Goal: Information Seeking & Learning: Check status

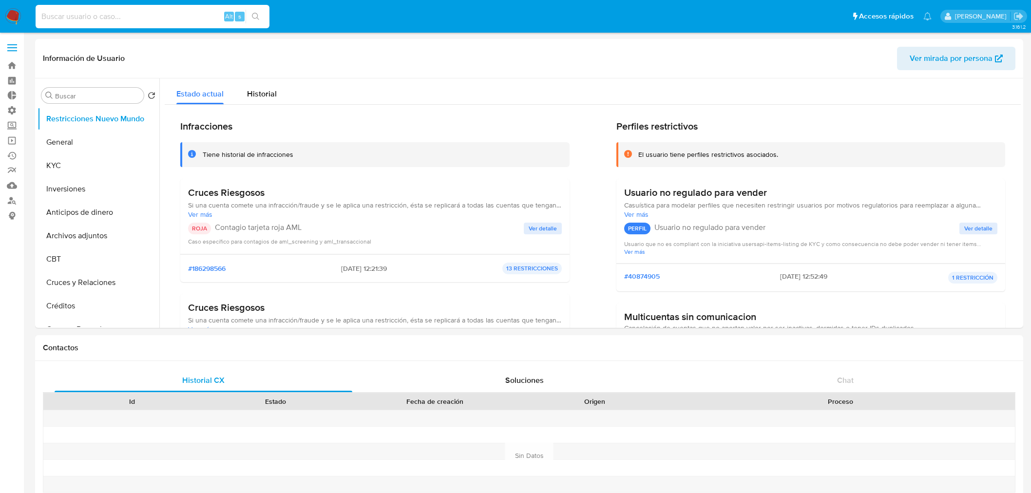
select select "10"
click at [111, 22] on input at bounding box center [153, 16] width 234 height 13
type input "1064483845"
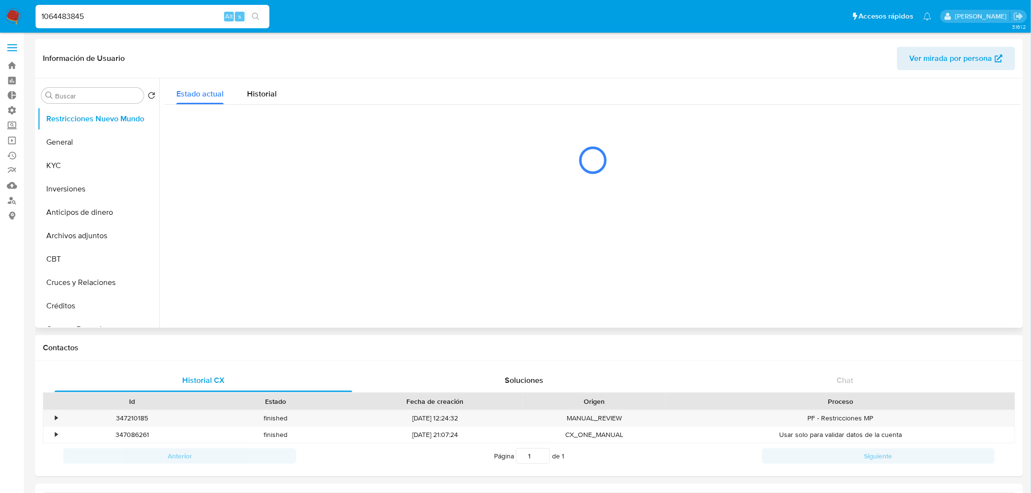
select select "10"
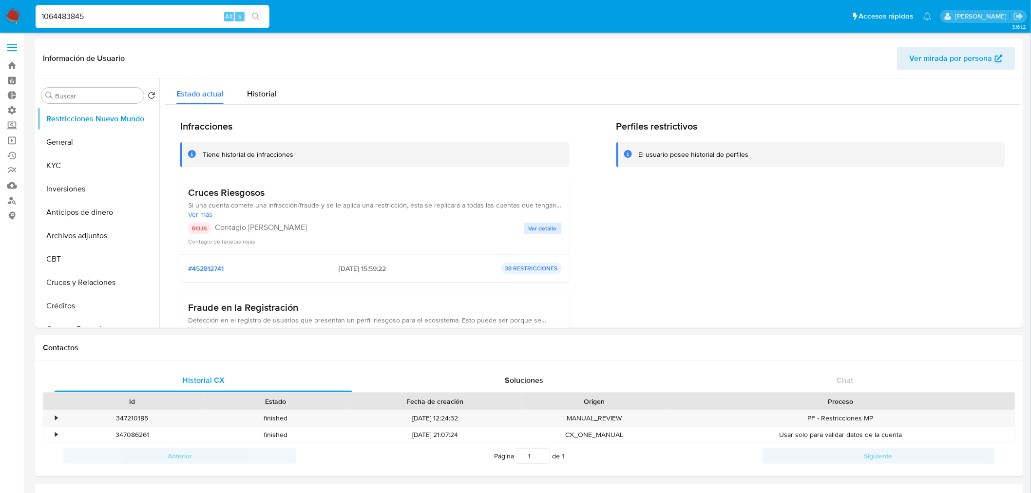
click at [167, 15] on input "1064483845" at bounding box center [153, 16] width 234 height 13
paste input "1064483845"
type input "10644838451064483845"
click at [167, 15] on input "10644838451064483845" at bounding box center [153, 16] width 234 height 13
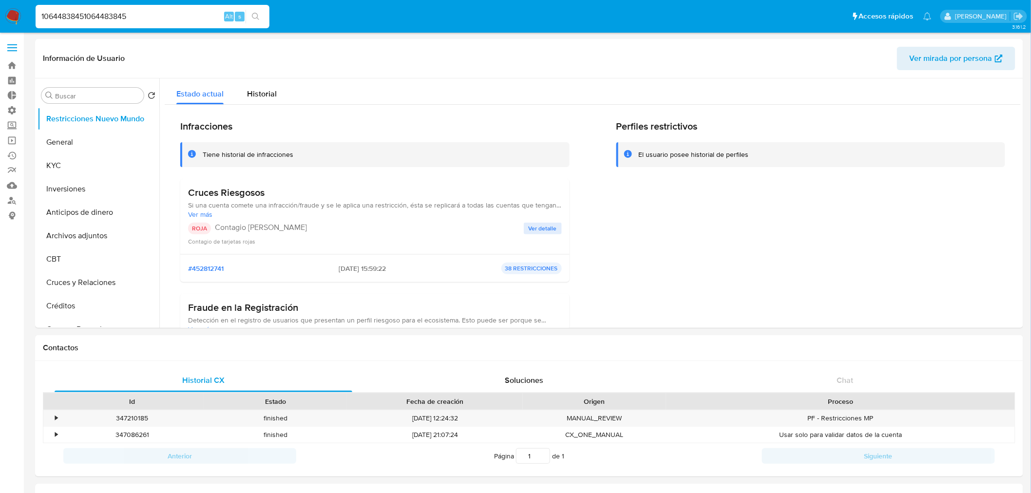
click at [167, 15] on input "10644838451064483845" at bounding box center [153, 16] width 234 height 13
paste input "1064483845"
click at [546, 232] on span "Ver detalle" at bounding box center [543, 229] width 28 height 10
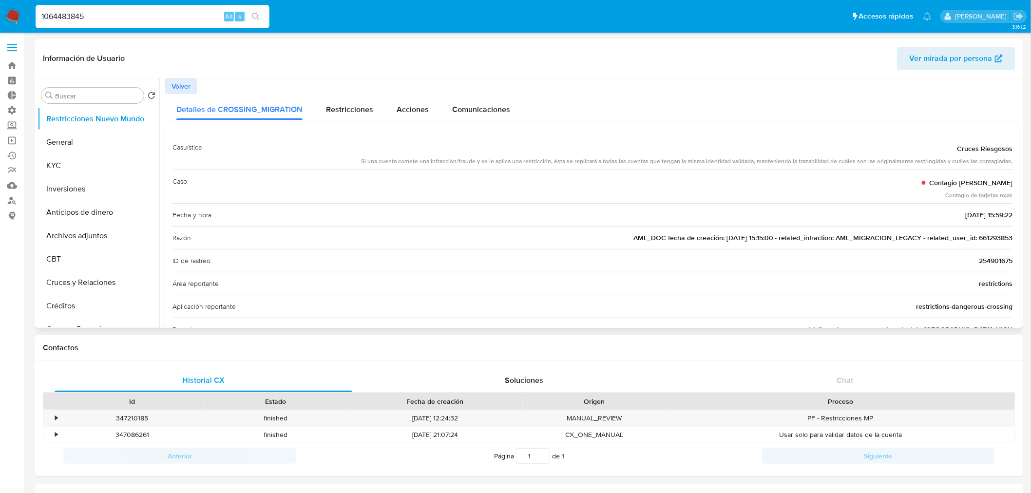
click at [996, 240] on span "AML_DOC fecha de creación: 19/01/2021 15:15:00 - related_infraction: AML_MIGRAC…" at bounding box center [823, 238] width 380 height 10
click at [95, 16] on input "1064483845" at bounding box center [153, 16] width 234 height 13
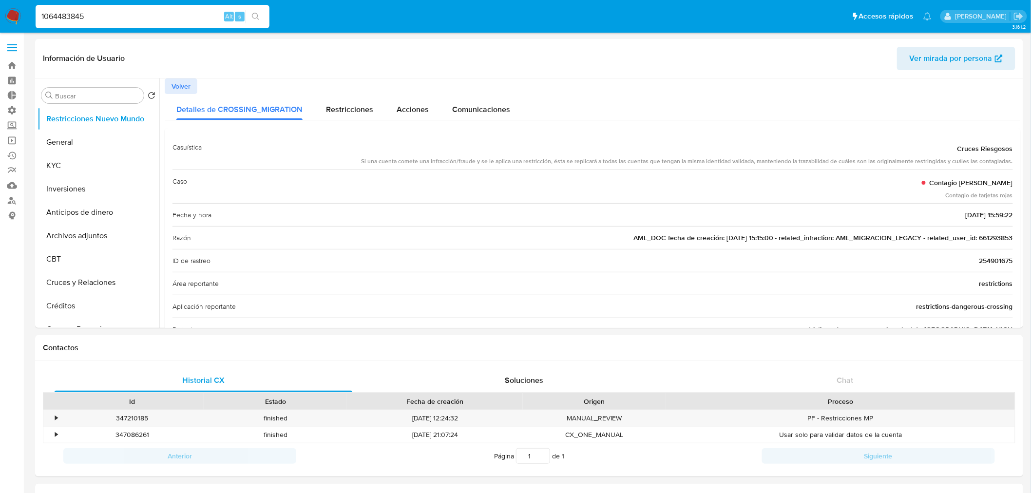
paste input "661293853"
type input "661293853"
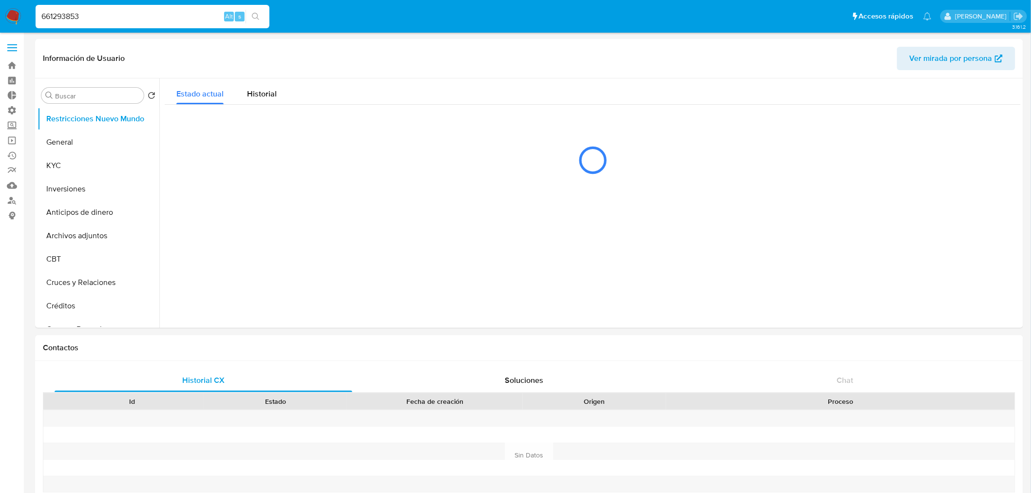
select select "10"
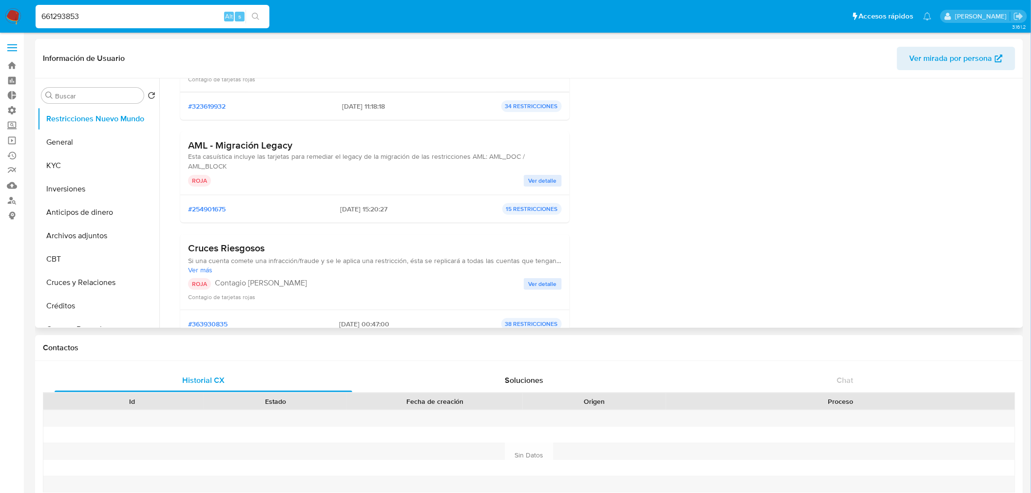
scroll to position [108, 0]
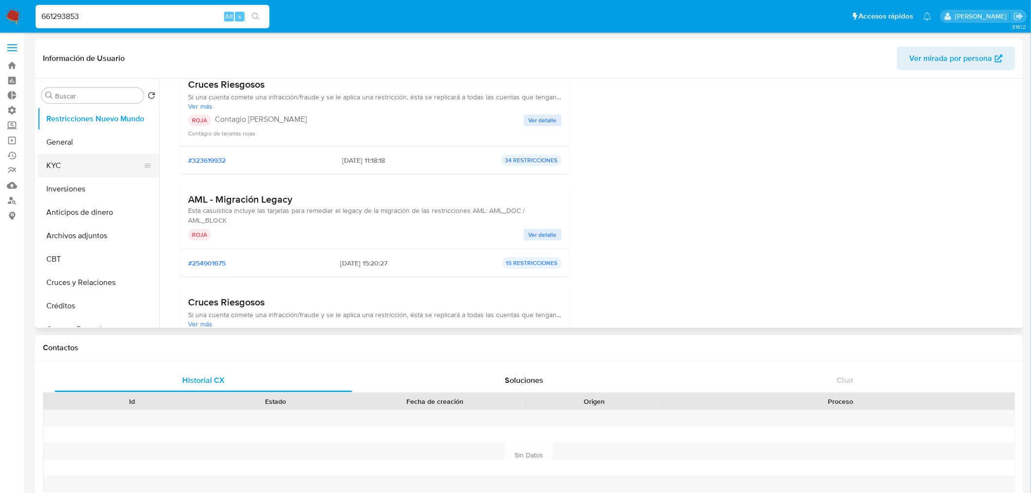
click at [85, 156] on button "KYC" at bounding box center [95, 165] width 114 height 23
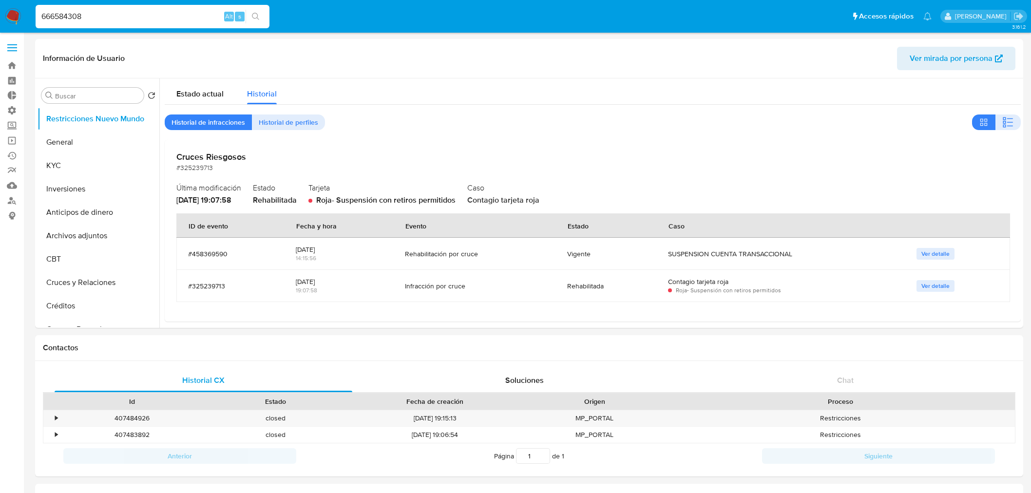
select select "10"
click at [206, 91] on span "Estado actual" at bounding box center [199, 93] width 47 height 11
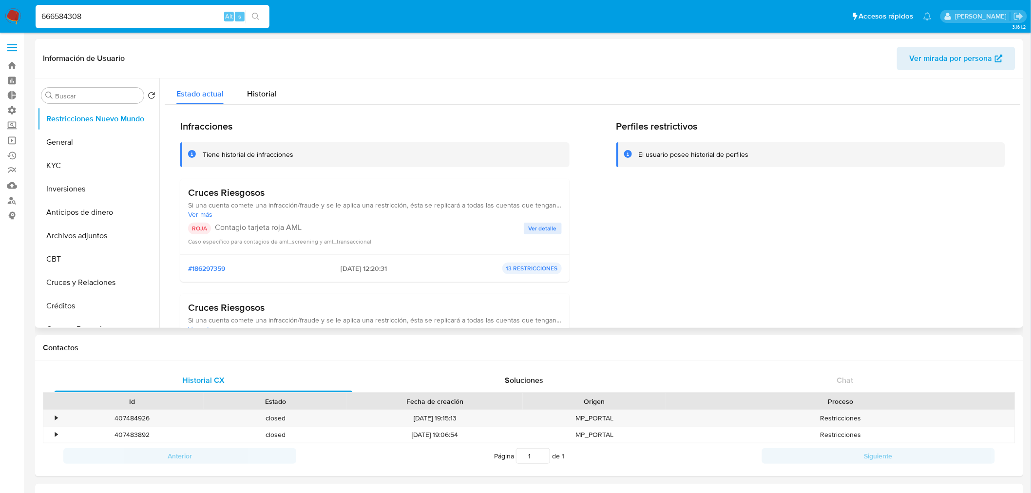
drag, startPoint x: 238, startPoint y: 273, endPoint x: 176, endPoint y: 273, distance: 61.9
click at [176, 273] on div "Infracciones Tiene historial de infracciones Cruces Riesgosos Si una cuenta com…" at bounding box center [593, 377] width 856 height 545
click at [264, 84] on div "Historial" at bounding box center [262, 91] width 30 height 26
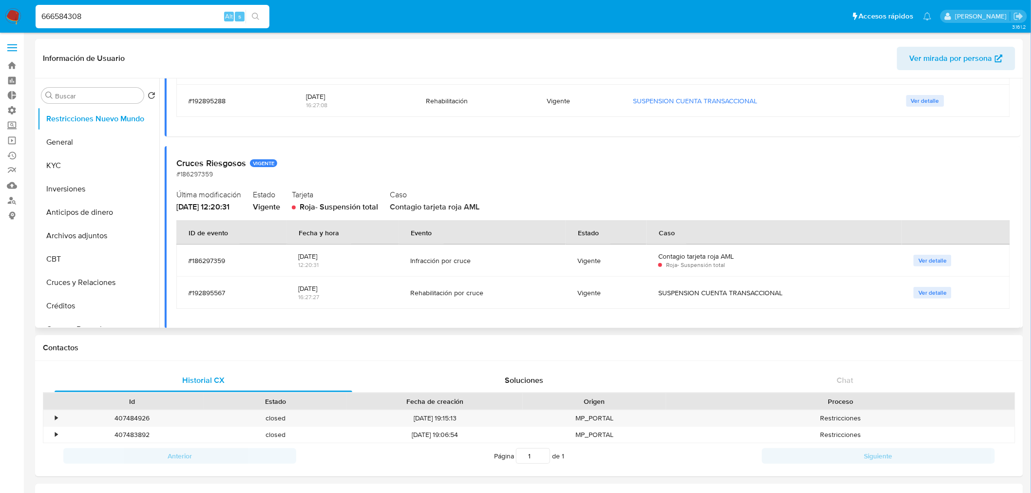
scroll to position [581, 0]
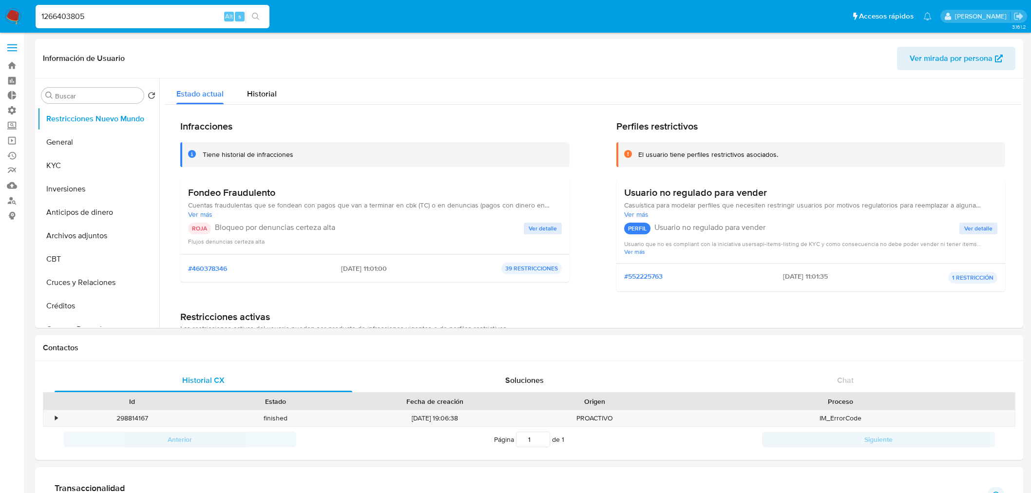
select select "10"
click at [147, 17] on input "1266403805" at bounding box center [153, 16] width 234 height 13
type input "665738601"
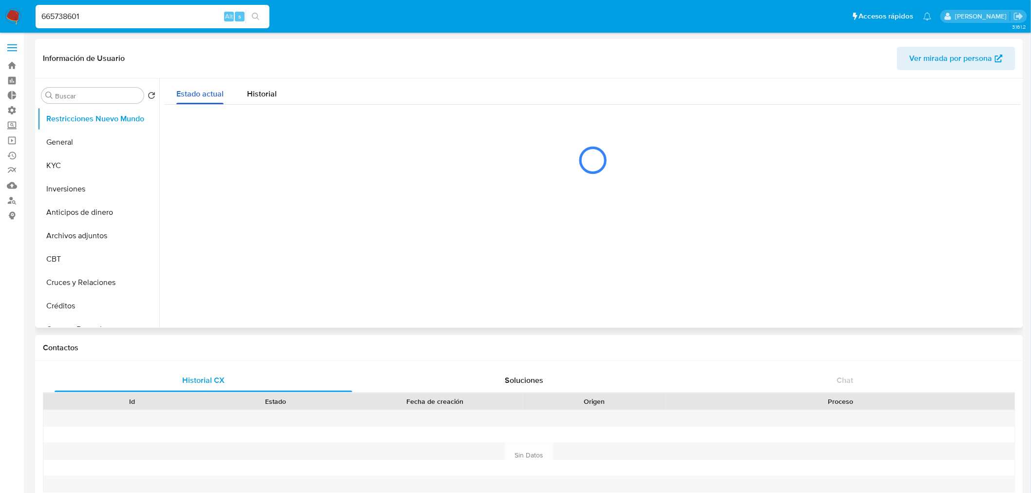
select select "10"
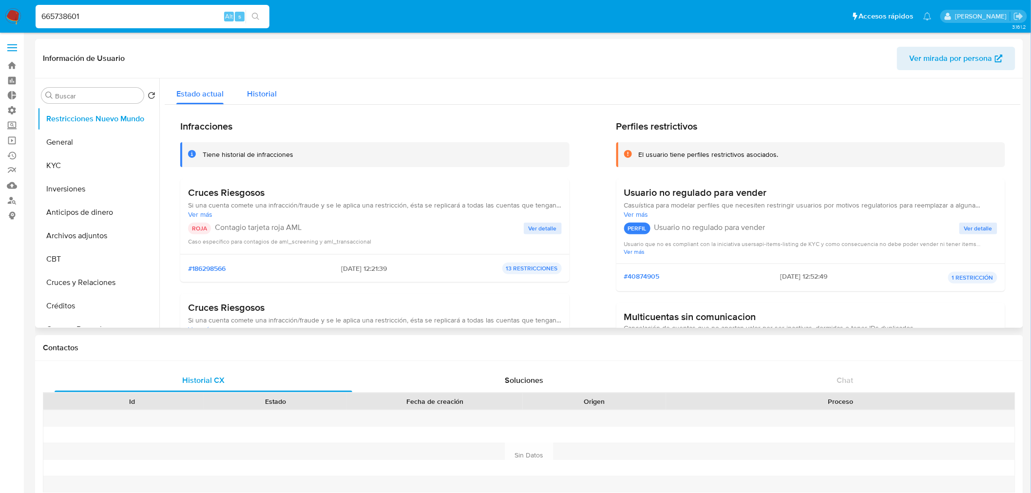
click at [253, 99] on span "Historial" at bounding box center [262, 93] width 30 height 11
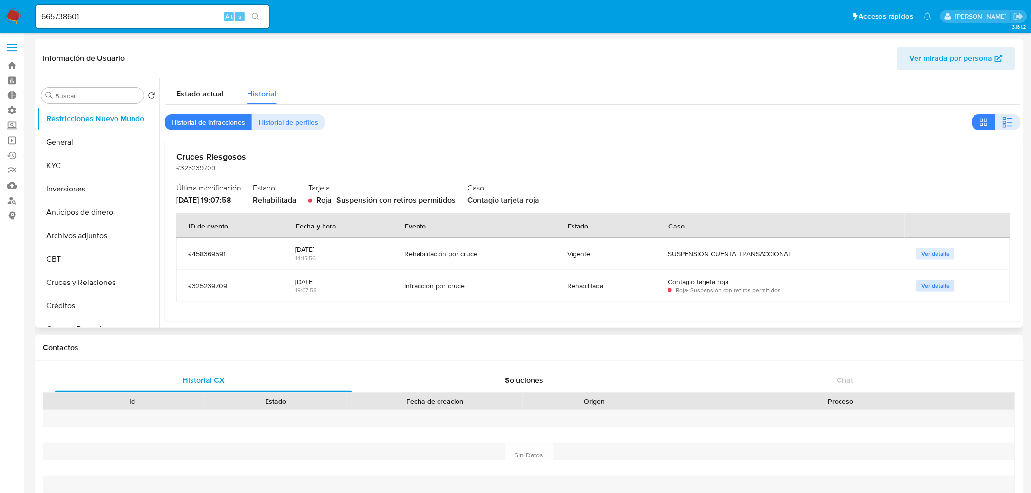
click at [925, 286] on span "Ver detalle" at bounding box center [935, 286] width 28 height 10
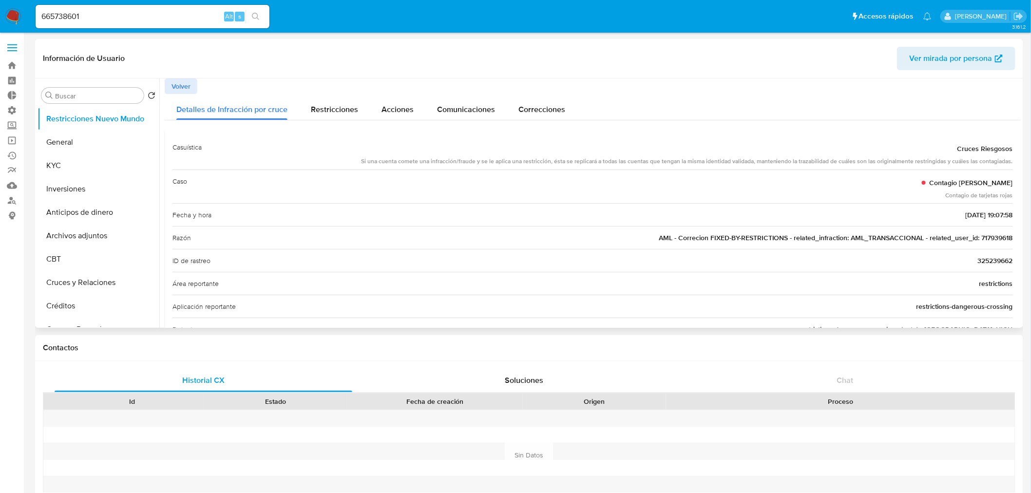
click at [177, 86] on span "Volver" at bounding box center [181, 86] width 19 height 14
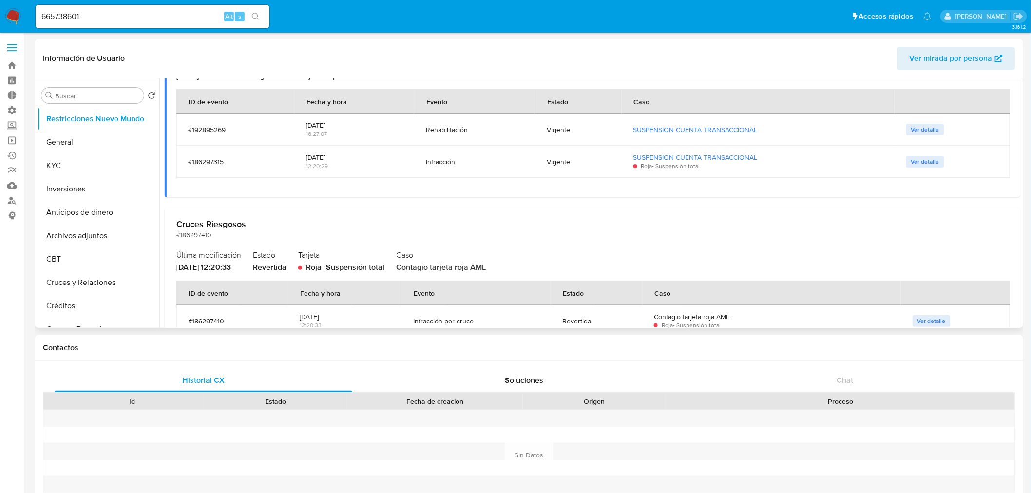
scroll to position [610, 0]
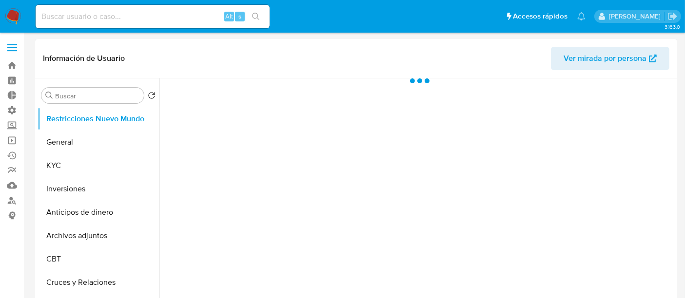
select select "10"
drag, startPoint x: 23, startPoint y: 21, endPoint x: 17, endPoint y: 17, distance: 7.3
click at [20, 20] on nav "Pausado Ver notificaciones Alt s Accesos rápidos Presiona las siguientes teclas…" at bounding box center [342, 16] width 685 height 33
click at [17, 17] on img at bounding box center [13, 16] width 17 height 17
